Goal: Check status: Check status

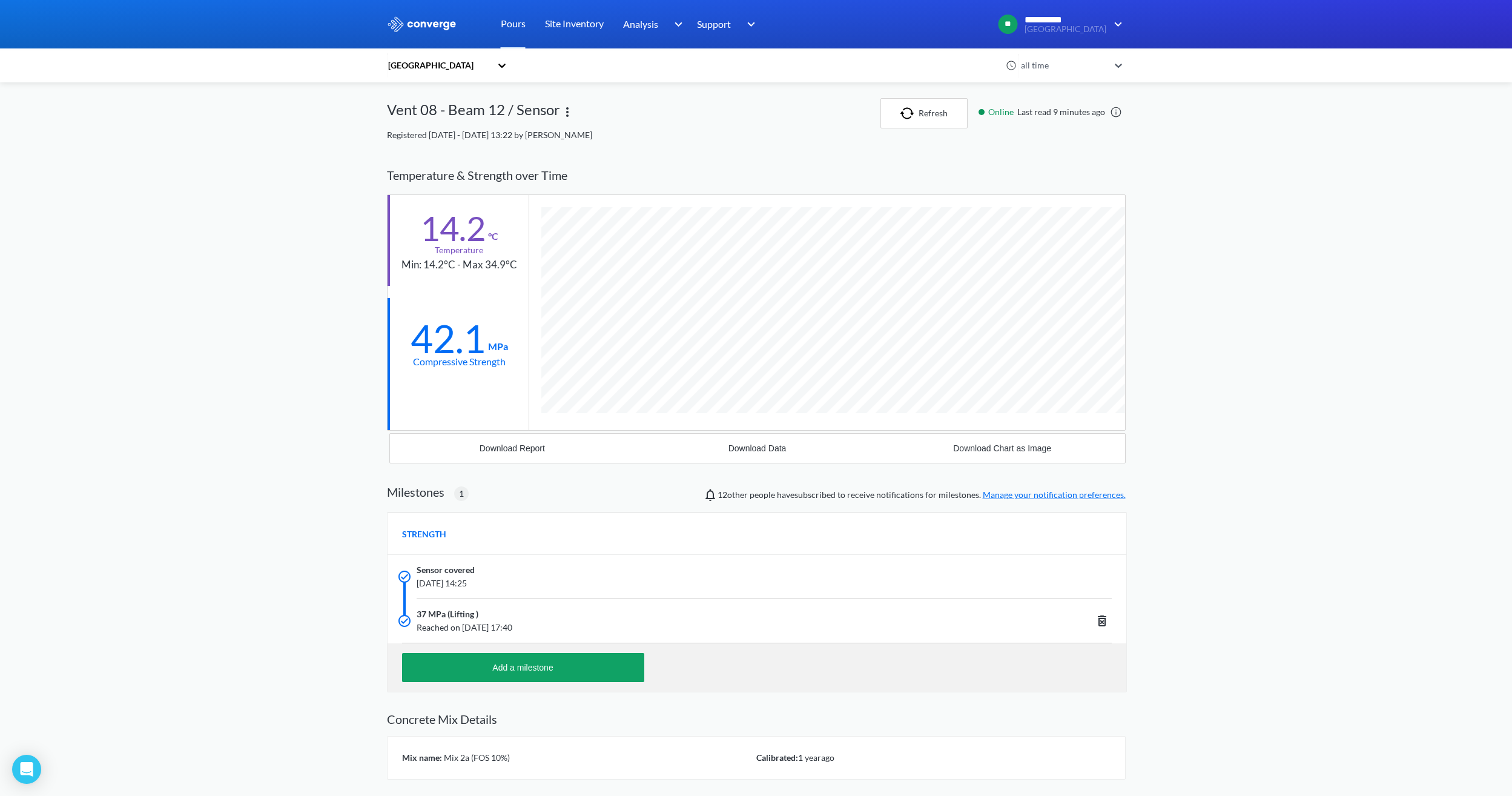
scroll to position [775, 739]
click at [905, 104] on button "Refresh" at bounding box center [924, 113] width 87 height 30
click at [438, 22] on img at bounding box center [422, 24] width 70 height 16
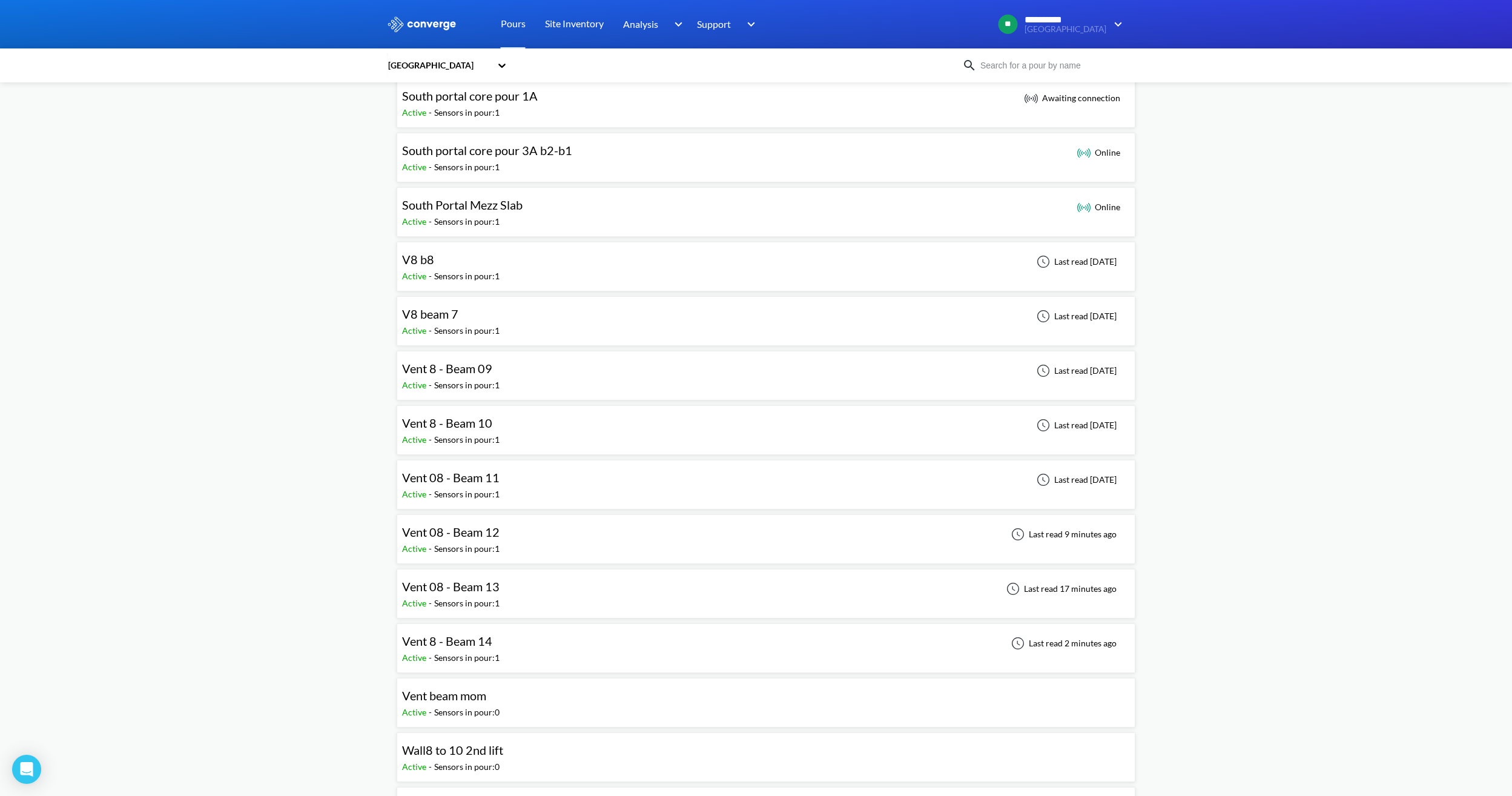
scroll to position [909, 0]
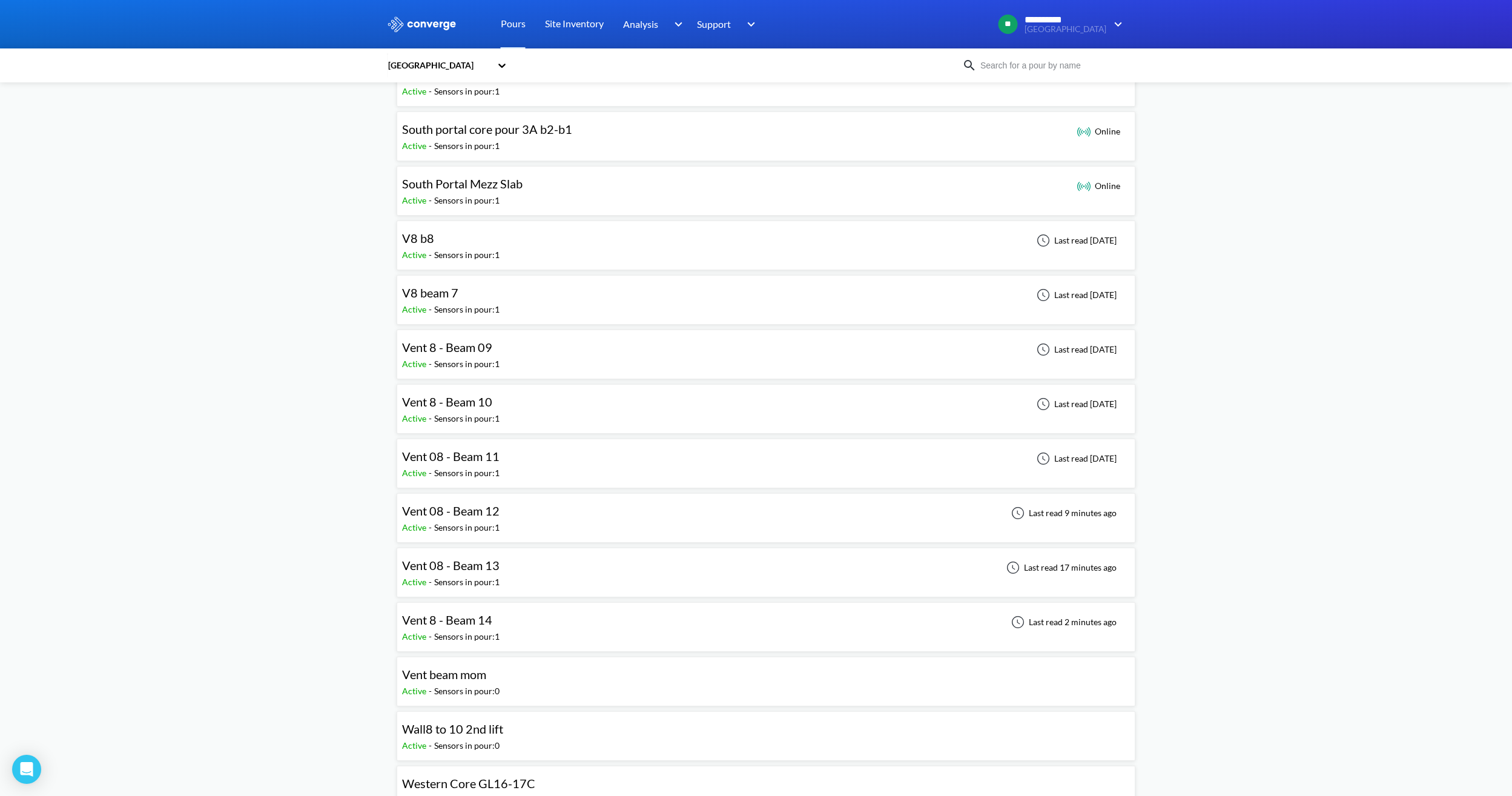
click at [535, 572] on div "Vent 08 - Beam 13 Active - Sensors in pour: 1 Last read 17 minutes ago" at bounding box center [766, 572] width 728 height 39
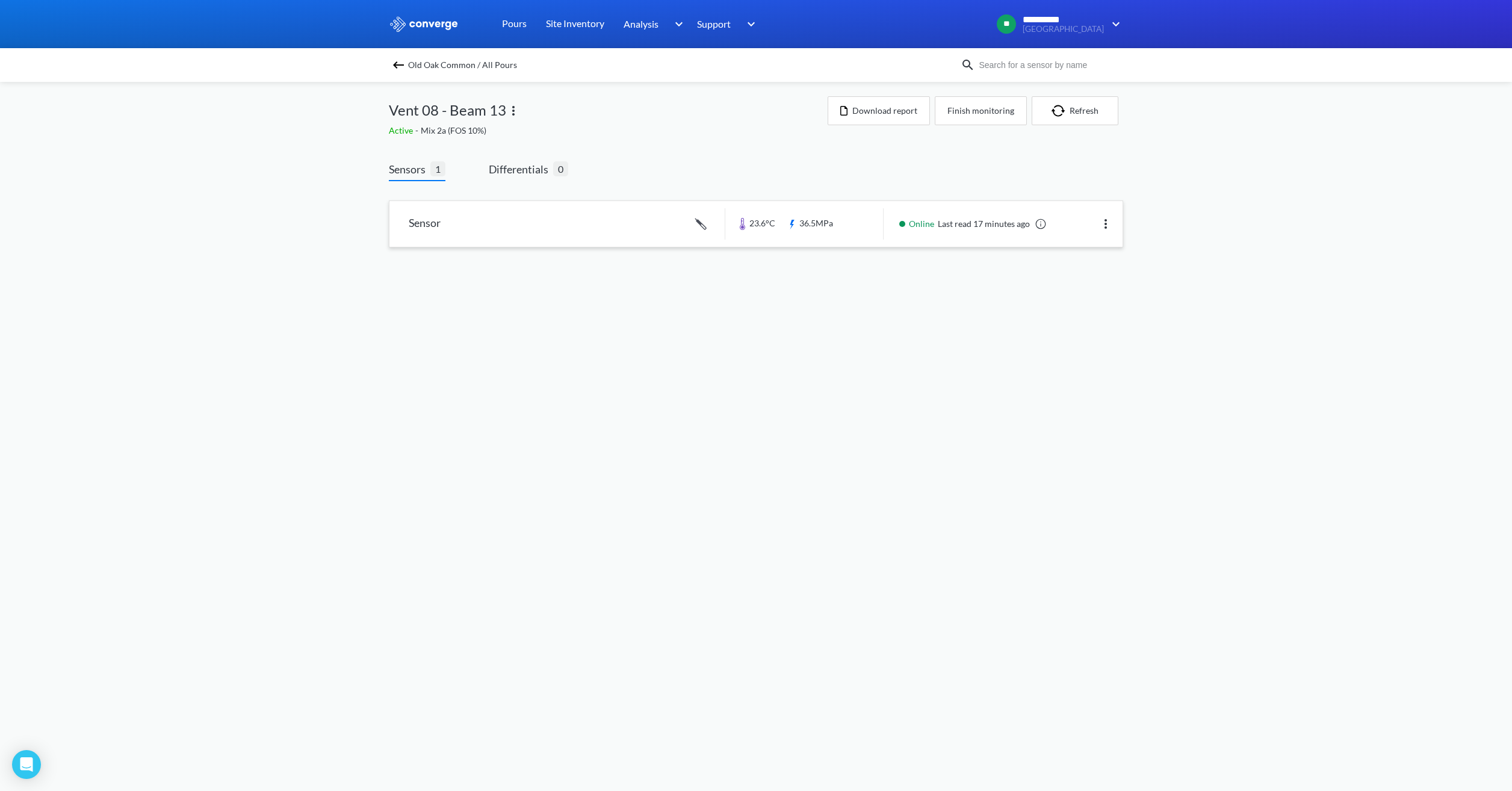
click at [673, 224] on link at bounding box center [756, 224] width 733 height 46
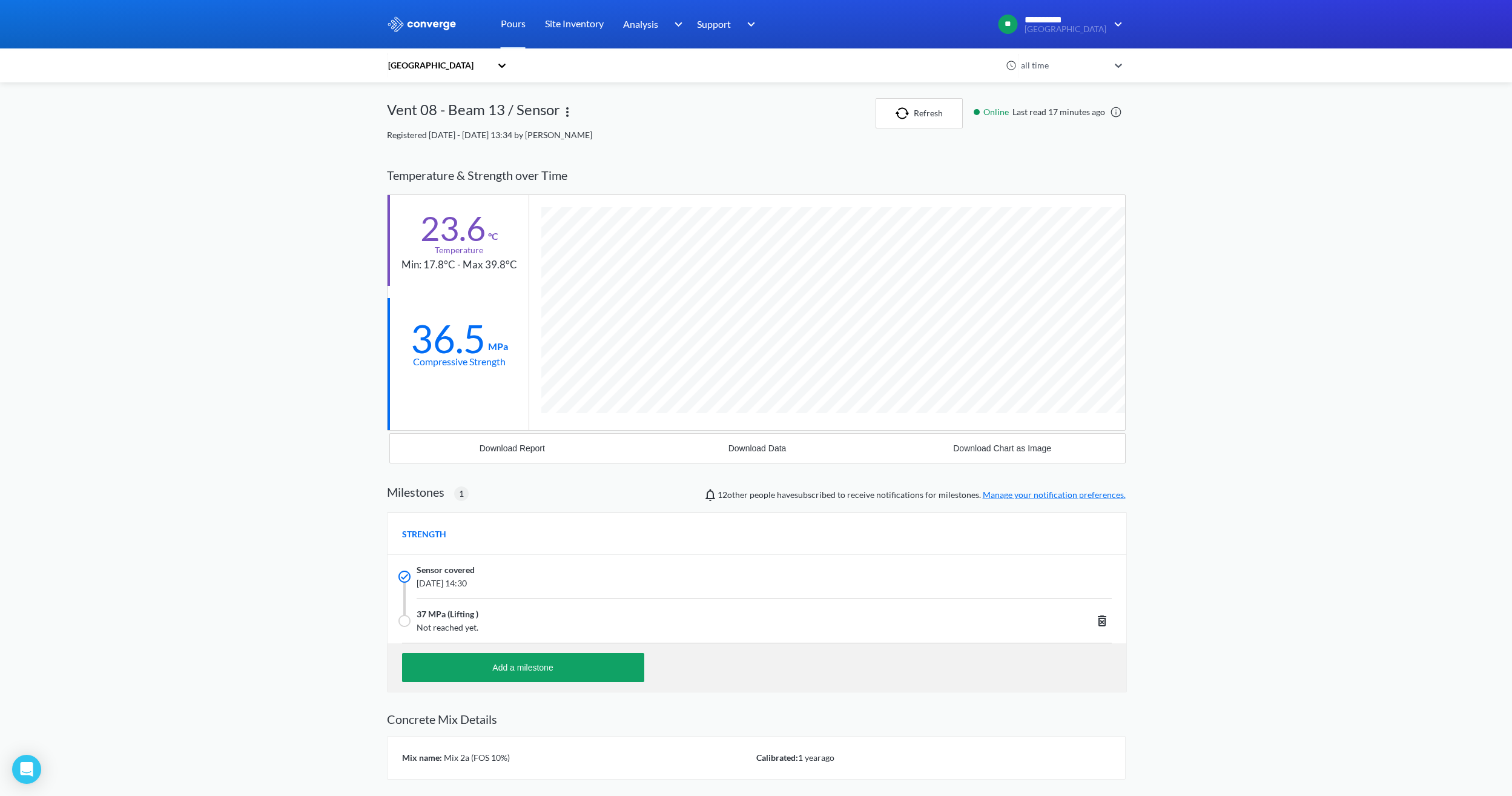
scroll to position [775, 739]
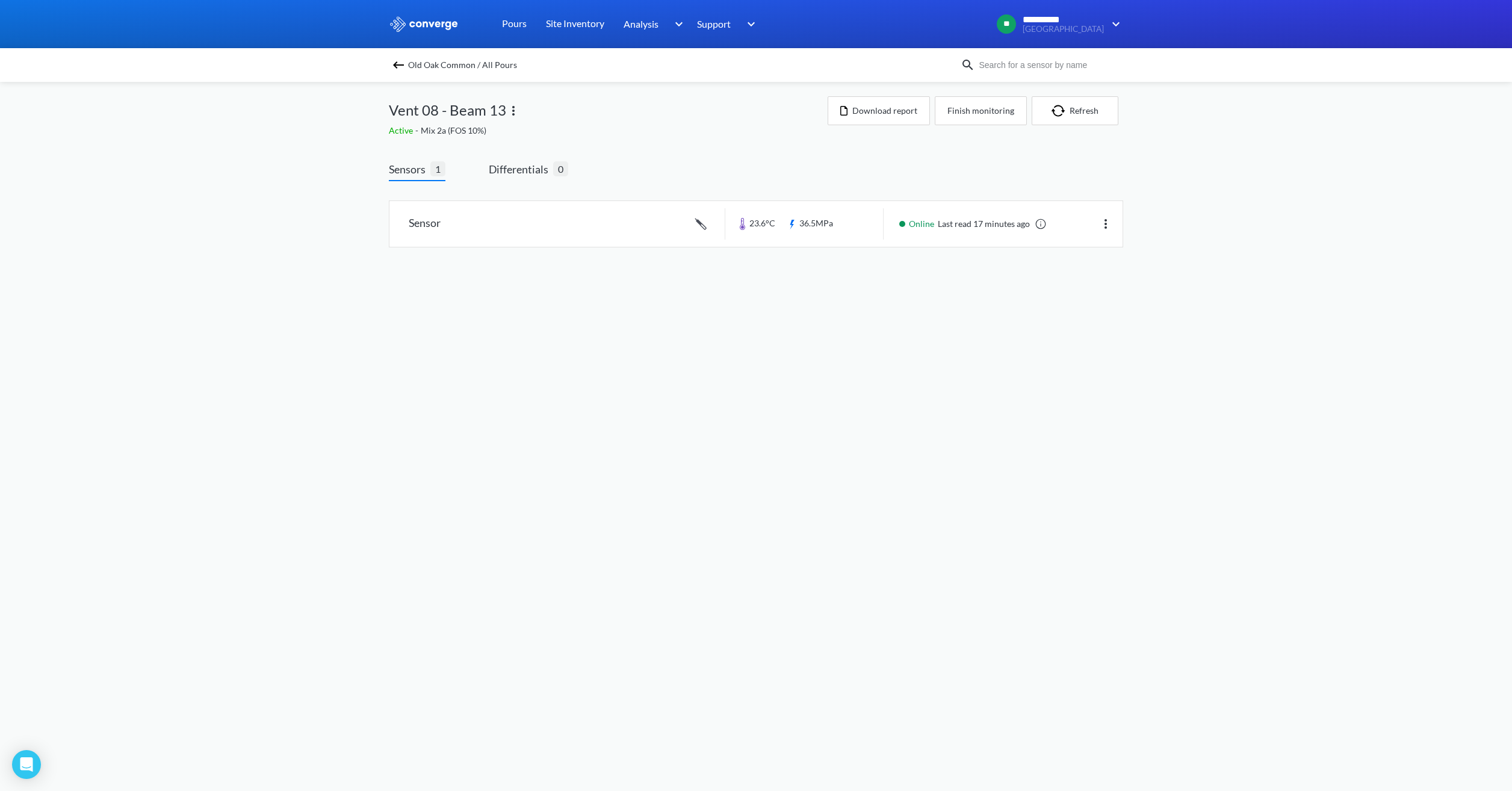
click at [399, 63] on img at bounding box center [399, 65] width 14 height 14
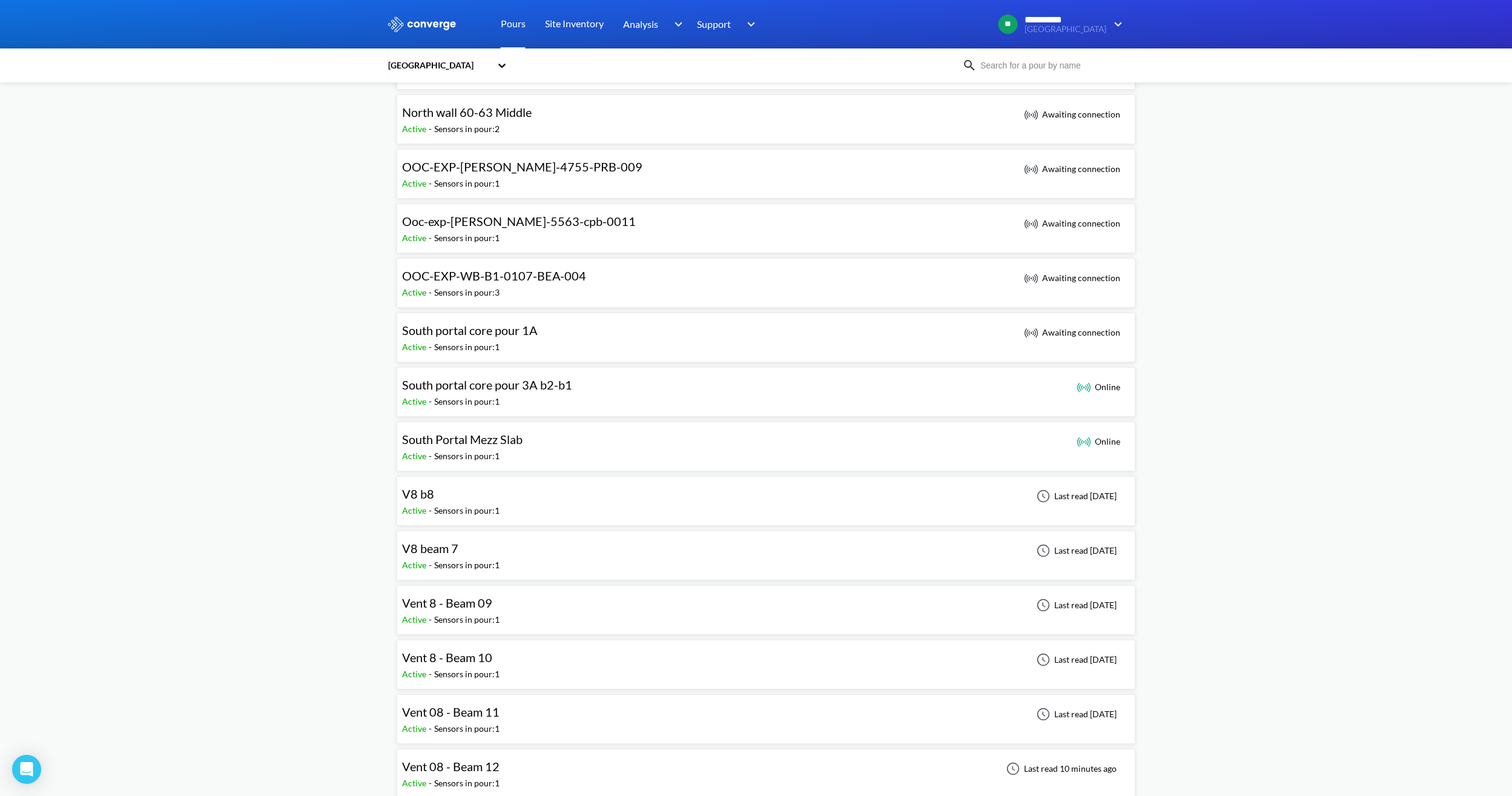
scroll to position [788, 0]
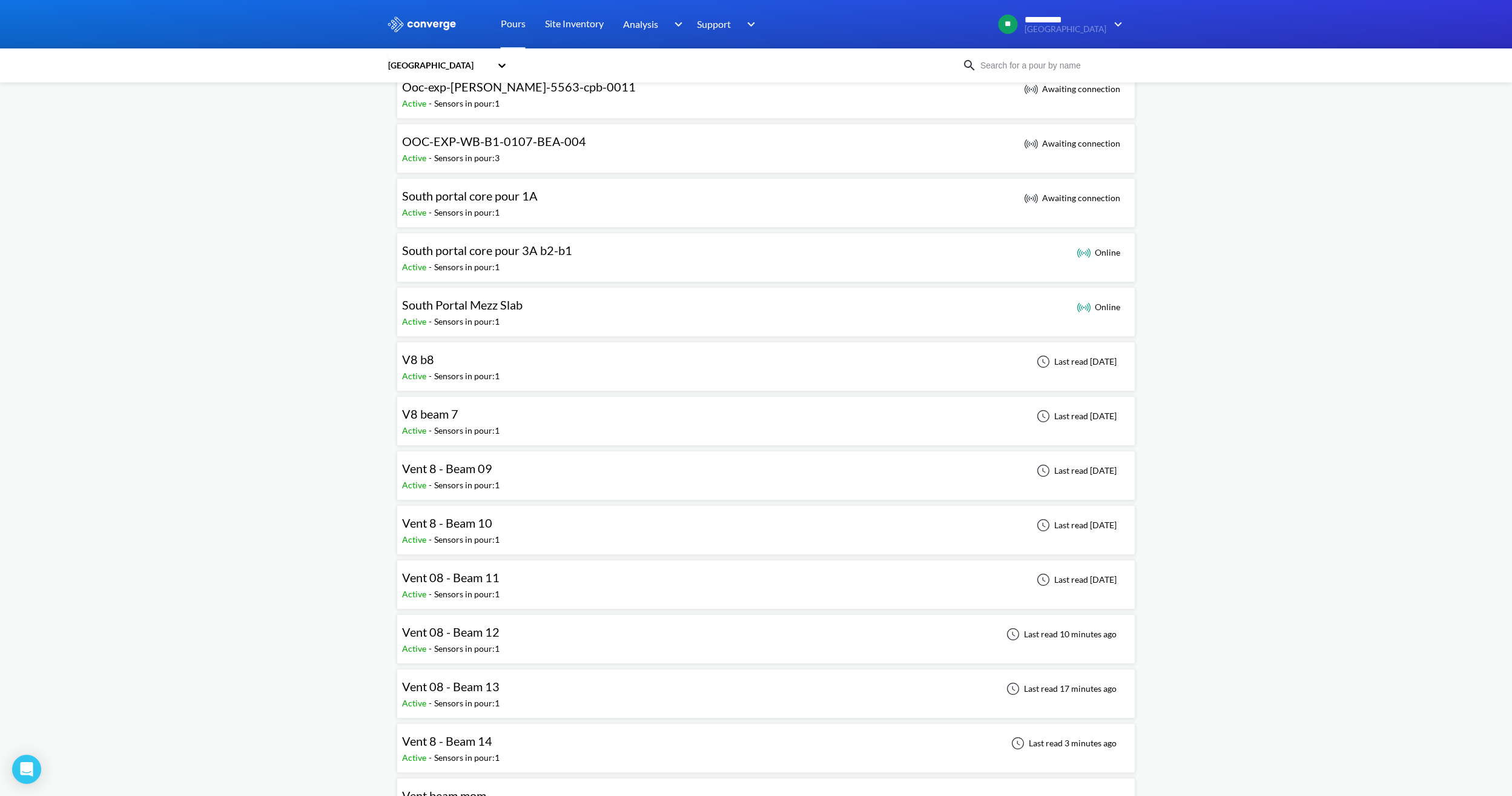
click at [482, 750] on div "Vent 8 - Beam 14" at bounding box center [447, 741] width 90 height 19
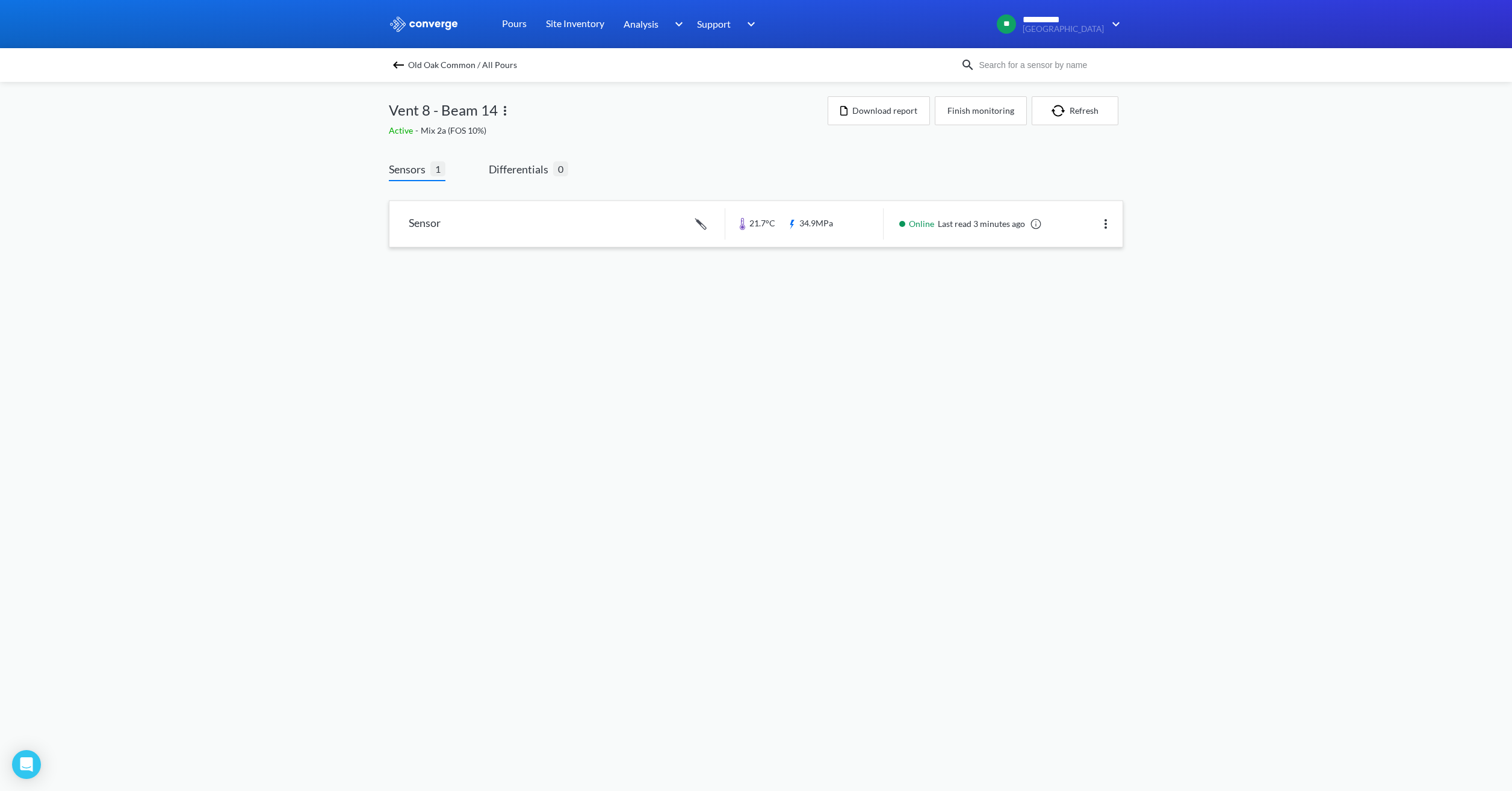
click at [825, 239] on link at bounding box center [756, 224] width 733 height 46
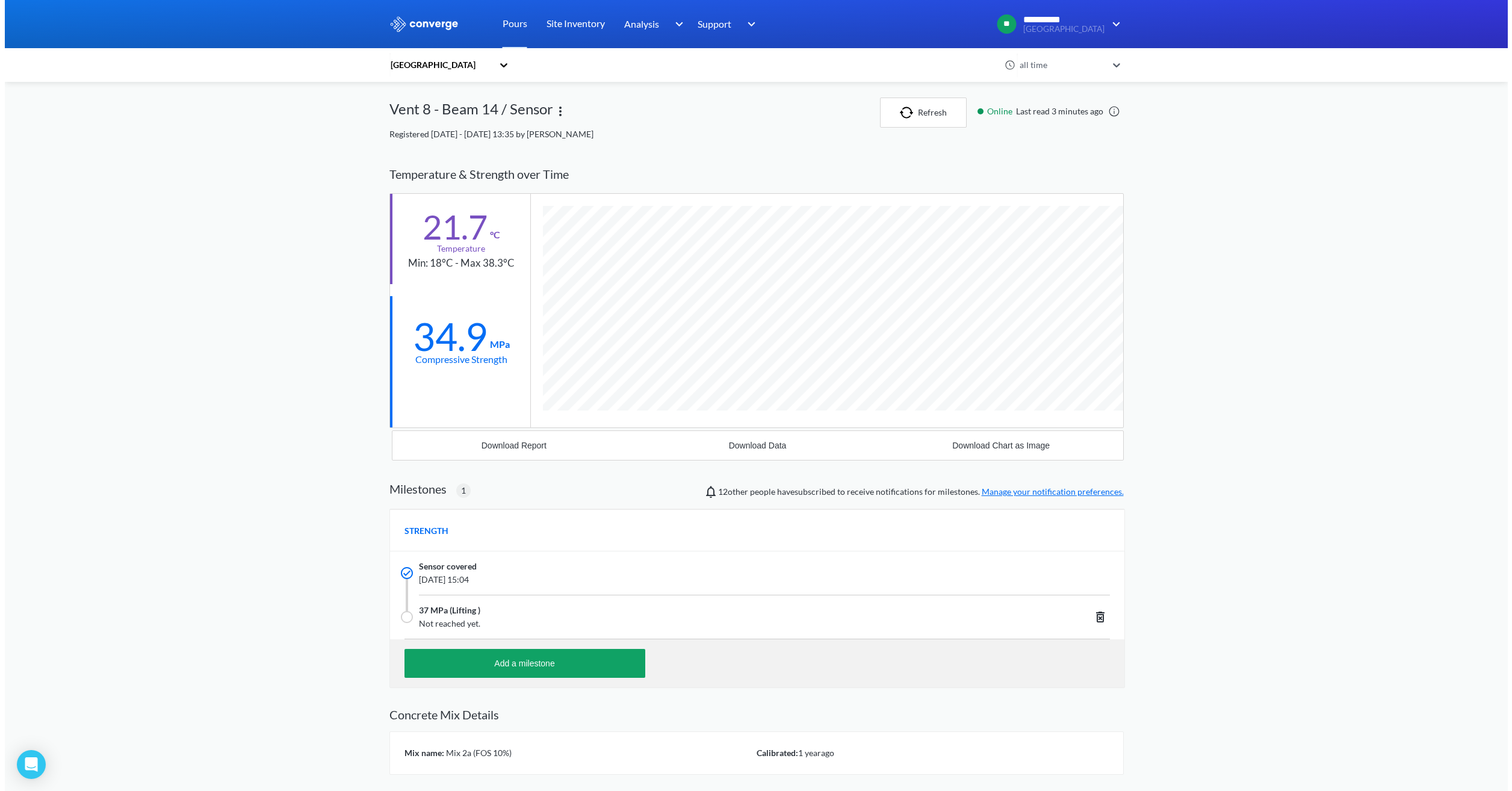
scroll to position [770, 734]
